Goal: Register for event/course

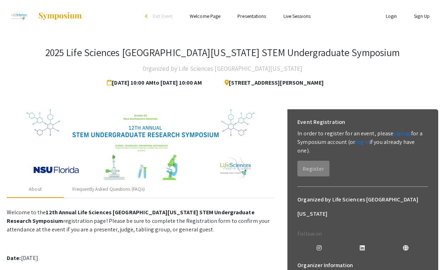
drag, startPoint x: 401, startPoint y: 134, endPoint x: 378, endPoint y: 147, distance: 25.8
click at [378, 147] on p "In order to register for an event, please sign up for a Symposium account (or l…" at bounding box center [362, 142] width 131 height 26
click at [365, 141] on link "log in" at bounding box center [362, 141] width 14 height 7
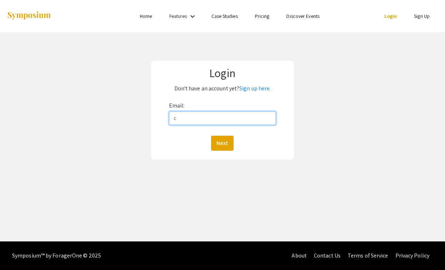
type input "c"
click at [261, 92] on p "Don't have an account yet? Sign up here." at bounding box center [223, 88] width 134 height 11
click at [258, 89] on link "Sign up here." at bounding box center [254, 88] width 31 height 7
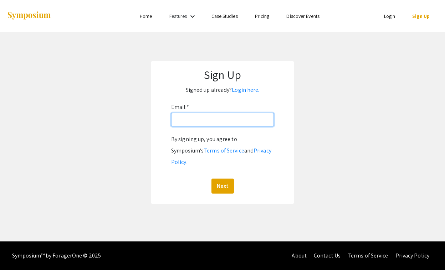
click at [194, 125] on input "Email: *" at bounding box center [222, 120] width 103 height 14
type input "[EMAIL_ADDRESS][DOMAIN_NAME]"
click at [222, 178] on button "Next" at bounding box center [223, 185] width 22 height 15
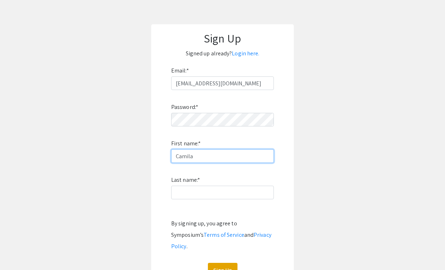
scroll to position [56, 0]
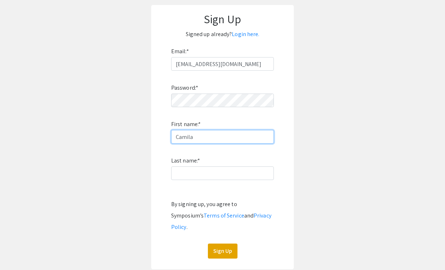
type input "Camila"
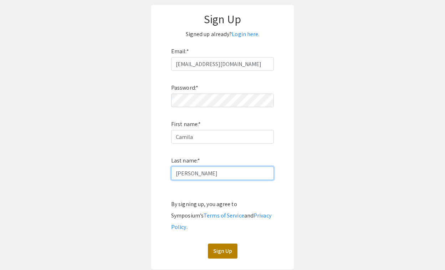
type input "[PERSON_NAME]"
click at [222, 243] on button "Sign Up" at bounding box center [223, 250] width 30 height 15
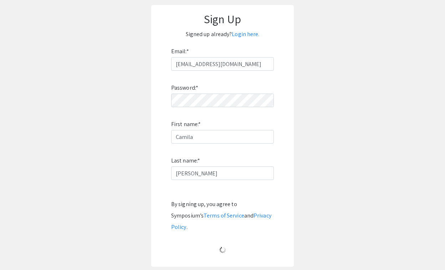
scroll to position [0, 0]
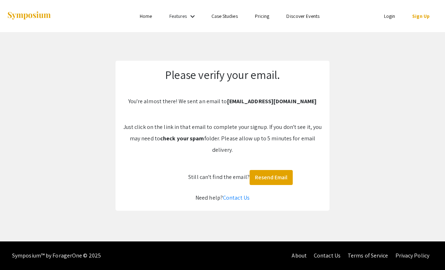
click at [239, 177] on div "Please verify your email. You're almost there! We sent an email to camilavaleri…" at bounding box center [223, 136] width 214 height 150
click at [220, 180] on div "Please verify your email. You're almost there! We sent an email to camilavaleri…" at bounding box center [223, 136] width 214 height 150
click at [182, 139] on b "check your spam" at bounding box center [182, 137] width 44 height 7
click at [390, 20] on ul "Login Sign Up" at bounding box center [367, 16] width 142 height 32
click at [422, 16] on link "Sign Up" at bounding box center [420, 16] width 17 height 6
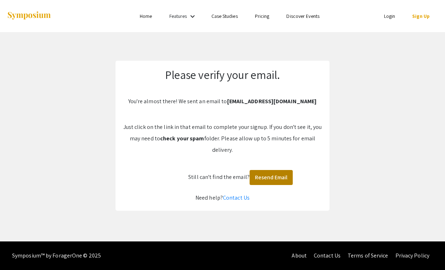
click at [276, 174] on button "Resend Email" at bounding box center [271, 177] width 43 height 15
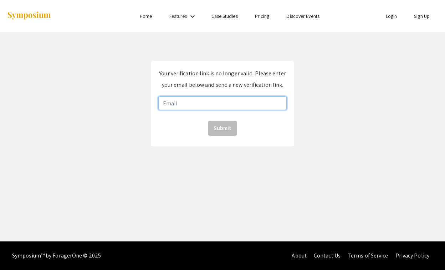
click at [209, 103] on input "email" at bounding box center [222, 103] width 128 height 14
type input "v"
type input "[EMAIL_ADDRESS][DOMAIN_NAME]"
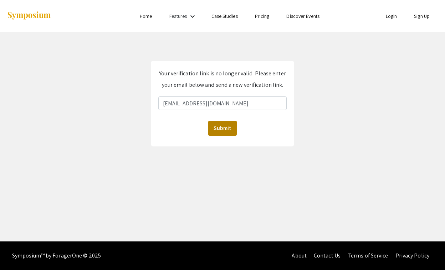
click at [225, 128] on button "Submit" at bounding box center [222, 128] width 29 height 15
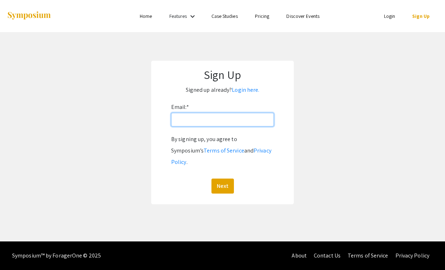
click at [227, 116] on input "Email: *" at bounding box center [222, 120] width 103 height 14
type input "[EMAIL_ADDRESS][DOMAIN_NAME]"
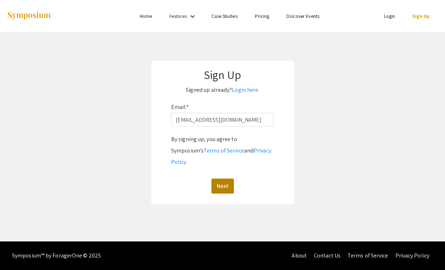
click at [228, 178] on button "Next" at bounding box center [223, 185] width 22 height 15
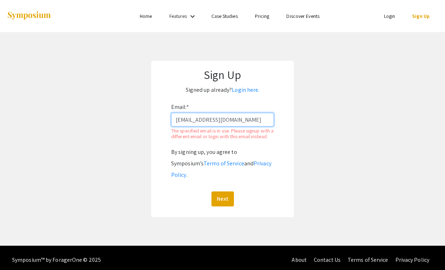
click at [267, 120] on input "[EMAIL_ADDRESS][DOMAIN_NAME]" at bounding box center [222, 120] width 103 height 14
click at [248, 89] on link "Login here." at bounding box center [245, 89] width 27 height 7
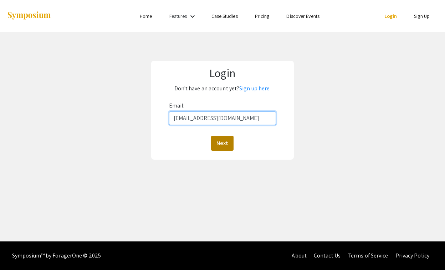
type input "[EMAIL_ADDRESS][DOMAIN_NAME]"
click at [232, 140] on button "Next" at bounding box center [222, 143] width 22 height 15
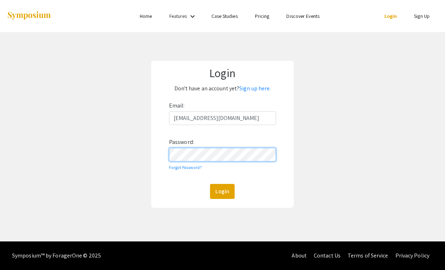
click at [222, 191] on button "Login" at bounding box center [222, 191] width 25 height 15
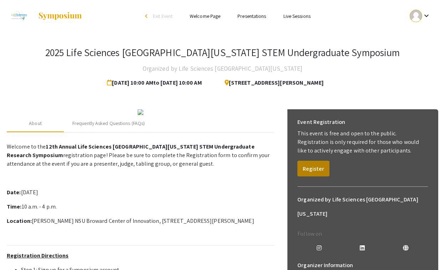
click at [309, 171] on button "Register" at bounding box center [313, 169] width 32 height 16
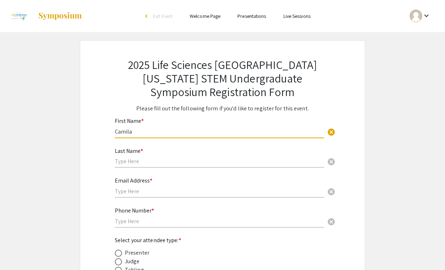
type input "Camila"
click at [196, 166] on div "Last Name * cancel" at bounding box center [219, 154] width 209 height 27
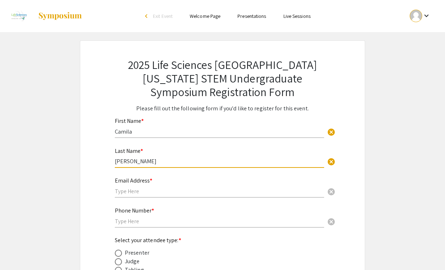
type input "[PERSON_NAME]"
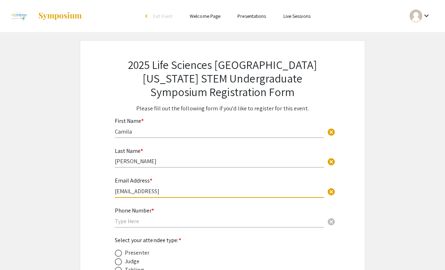
type input "[EMAIL_ADDRESS][DOMAIN_NAME]"
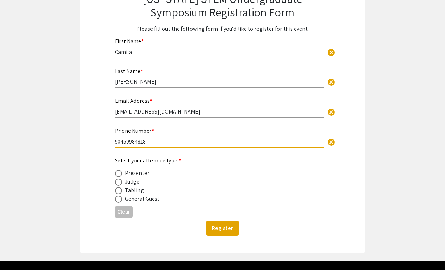
scroll to position [81, 0]
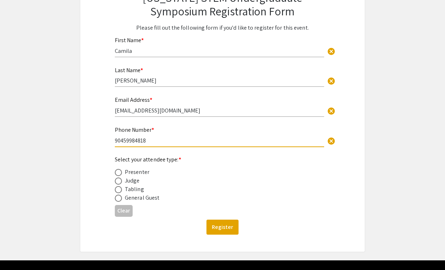
type input "90459984818"
click at [121, 197] on span at bounding box center [118, 197] width 7 height 7
click at [121, 197] on input "radio" at bounding box center [118, 197] width 7 height 7
radio input "true"
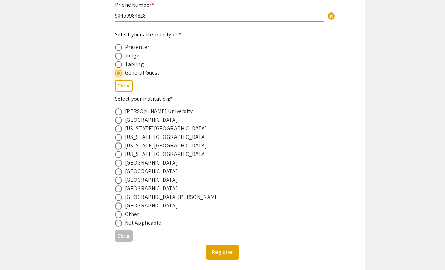
scroll to position [210, 0]
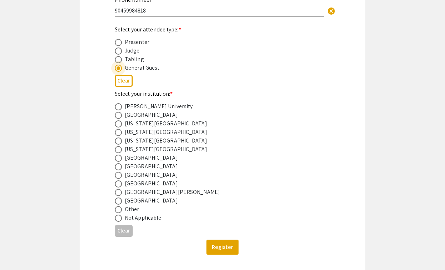
click at [118, 176] on span at bounding box center [118, 175] width 7 height 7
click at [118, 176] on input "radio" at bounding box center [118, 175] width 7 height 7
radio input "true"
click at [223, 246] on button "Register" at bounding box center [223, 246] width 32 height 15
